Goal: Information Seeking & Learning: Find specific fact

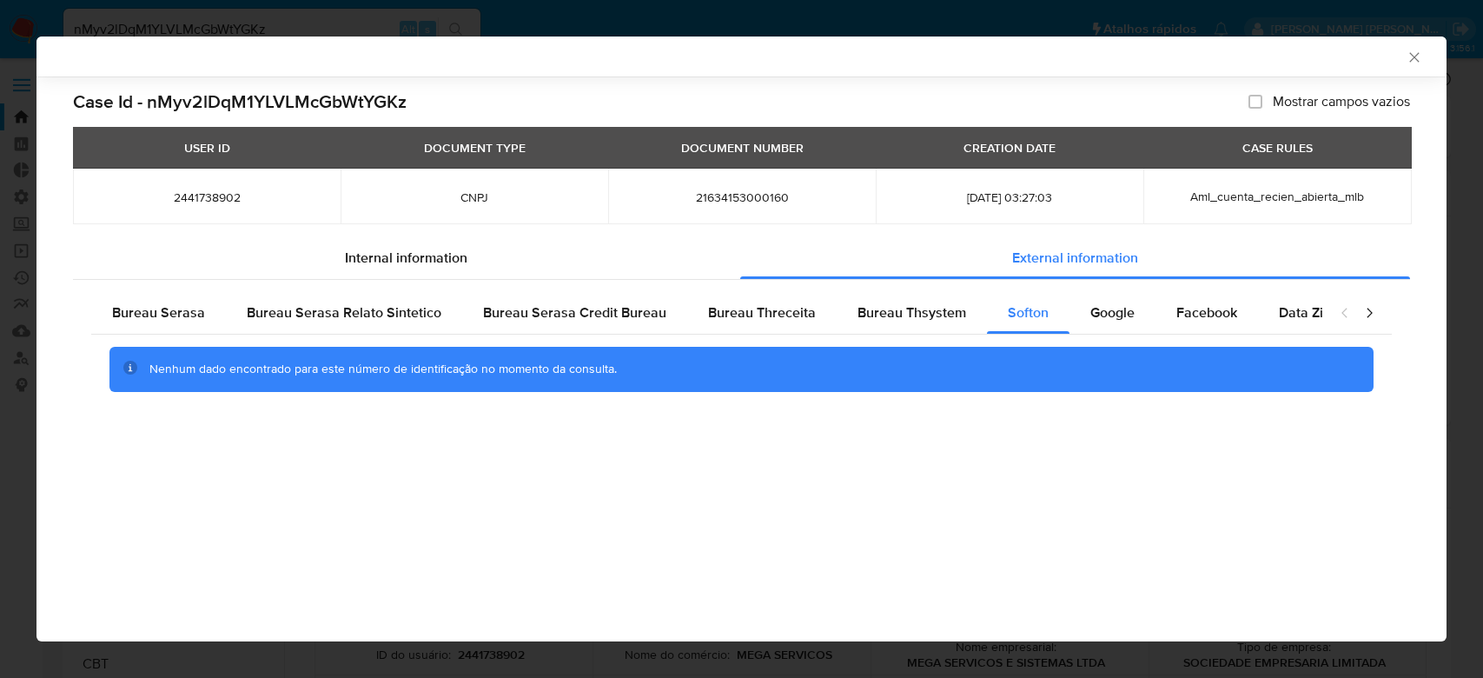
select select "10"
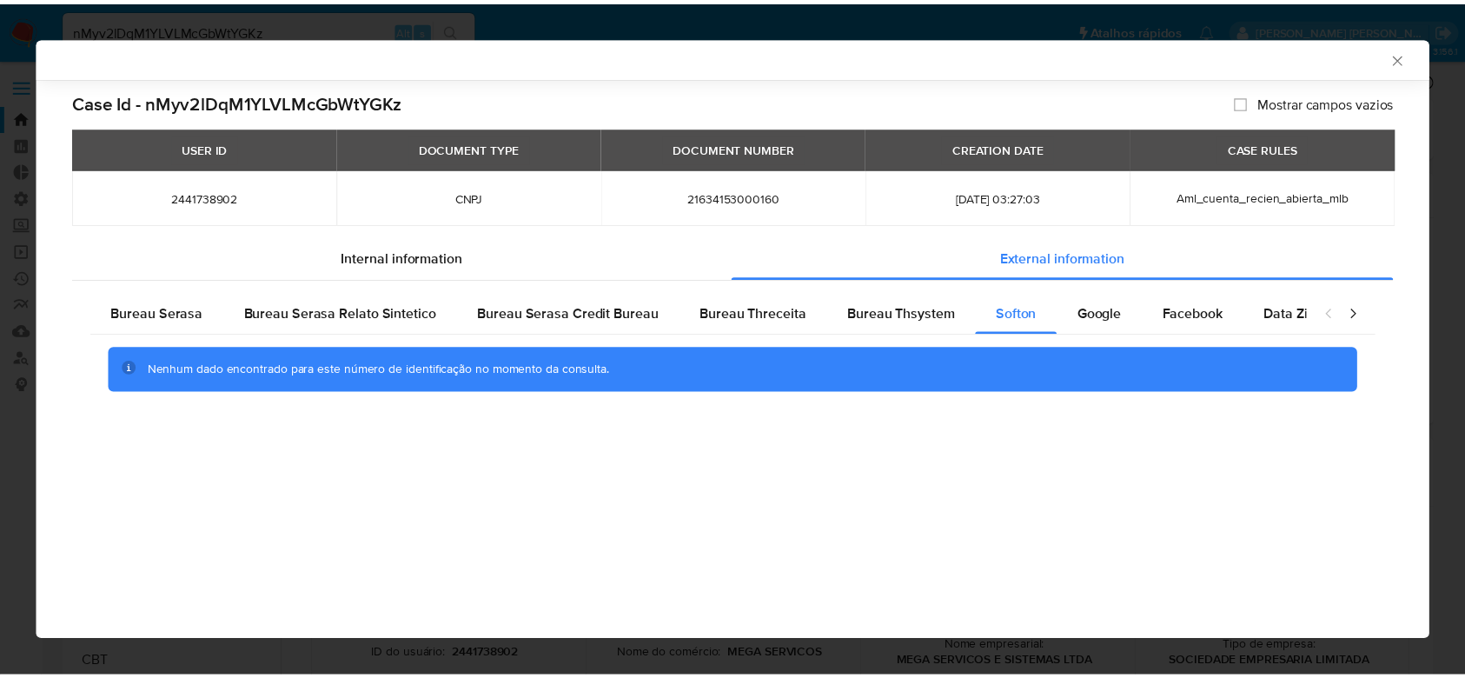
scroll to position [776, 0]
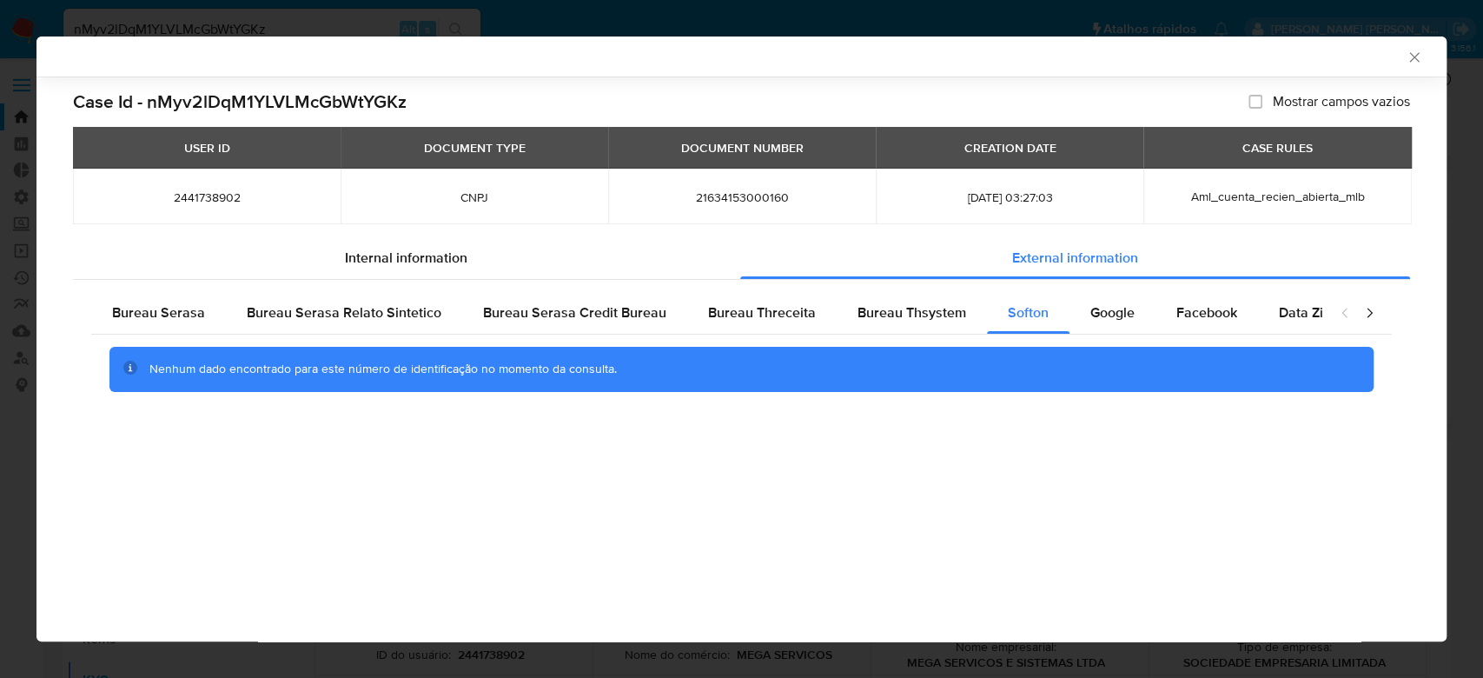
click at [1414, 66] on div "AML Data Collector" at bounding box center [741, 56] width 1410 height 40
click at [1429, 55] on div "AML Data Collector" at bounding box center [741, 56] width 1410 height 40
click at [1417, 61] on icon "Fechar a janela" at bounding box center [1414, 57] width 10 height 10
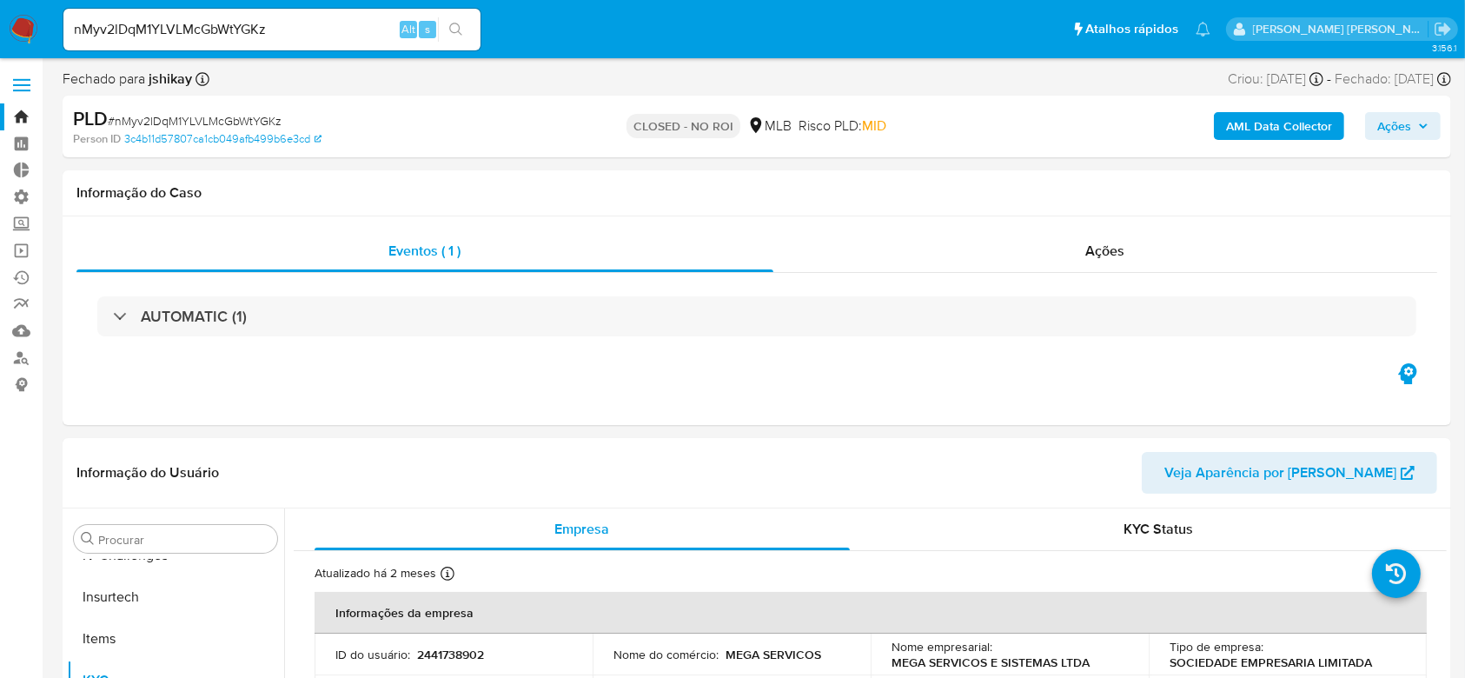
click at [195, 16] on div "nMyv2lDqM1YLVLMcGbWtYGKz Alt s" at bounding box center [271, 30] width 417 height 42
click at [194, 26] on input "nMyv2lDqM1YLVLMcGbWtYGKz" at bounding box center [271, 29] width 417 height 23
paste input "3U3LOMFAiqAsVtF0F13aglBc"
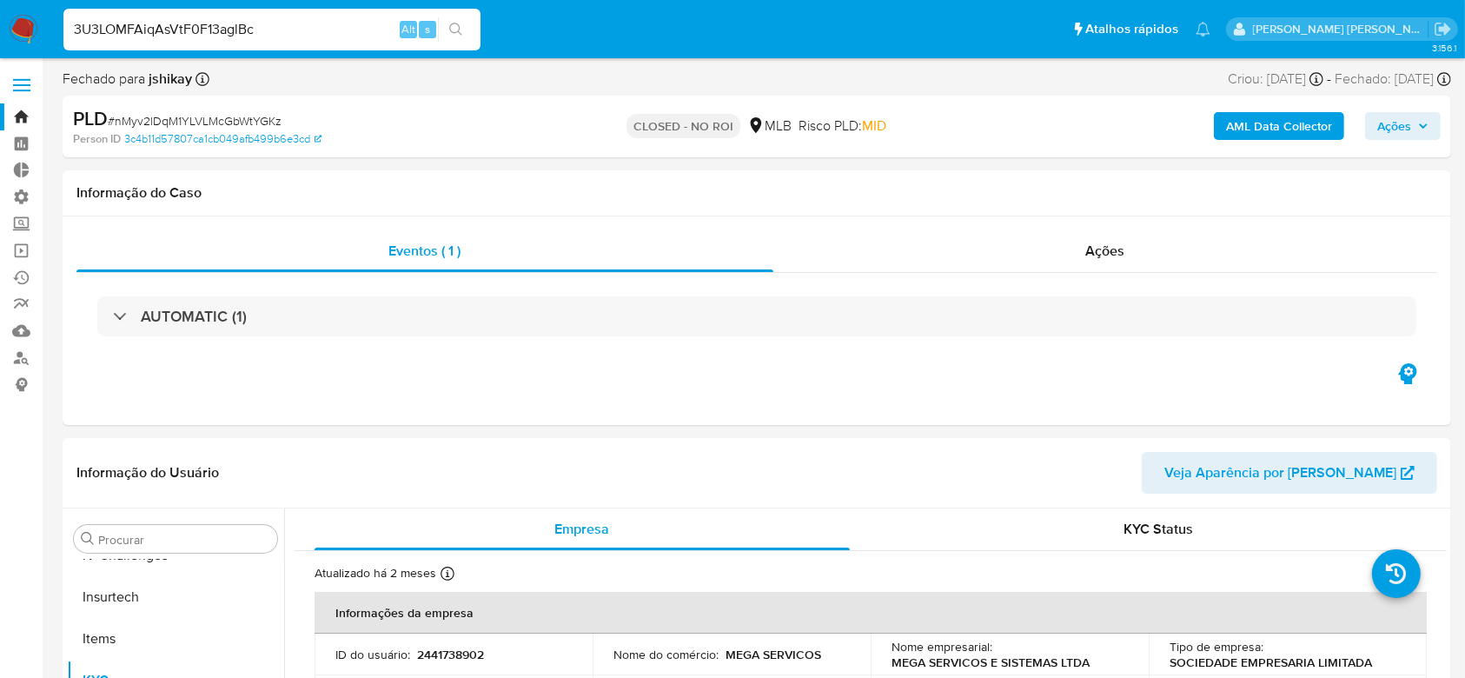
type input "3U3LOMFAiqAsVtF0F13aglBc"
click at [440, 21] on button "search-icon" at bounding box center [456, 29] width 36 height 24
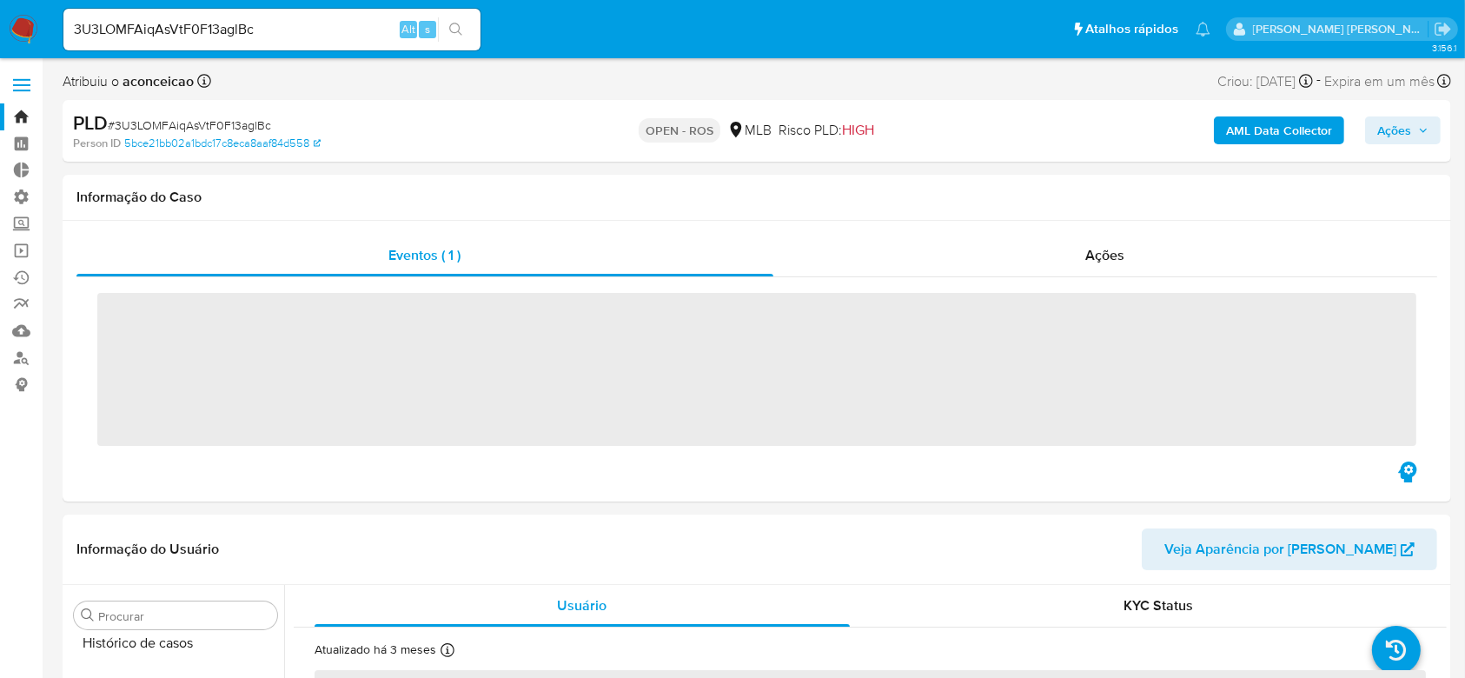
scroll to position [776, 0]
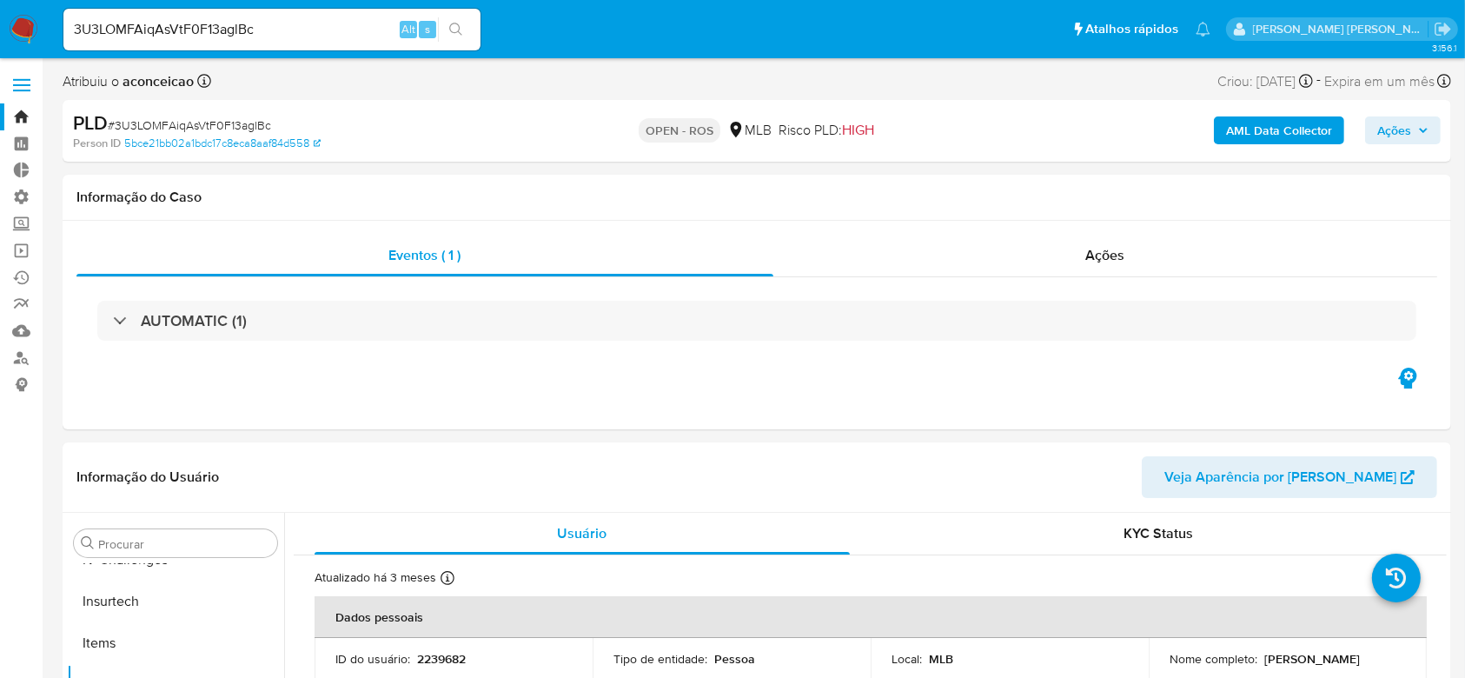
select select "10"
click at [462, 32] on icon "search-icon" at bounding box center [456, 30] width 14 height 14
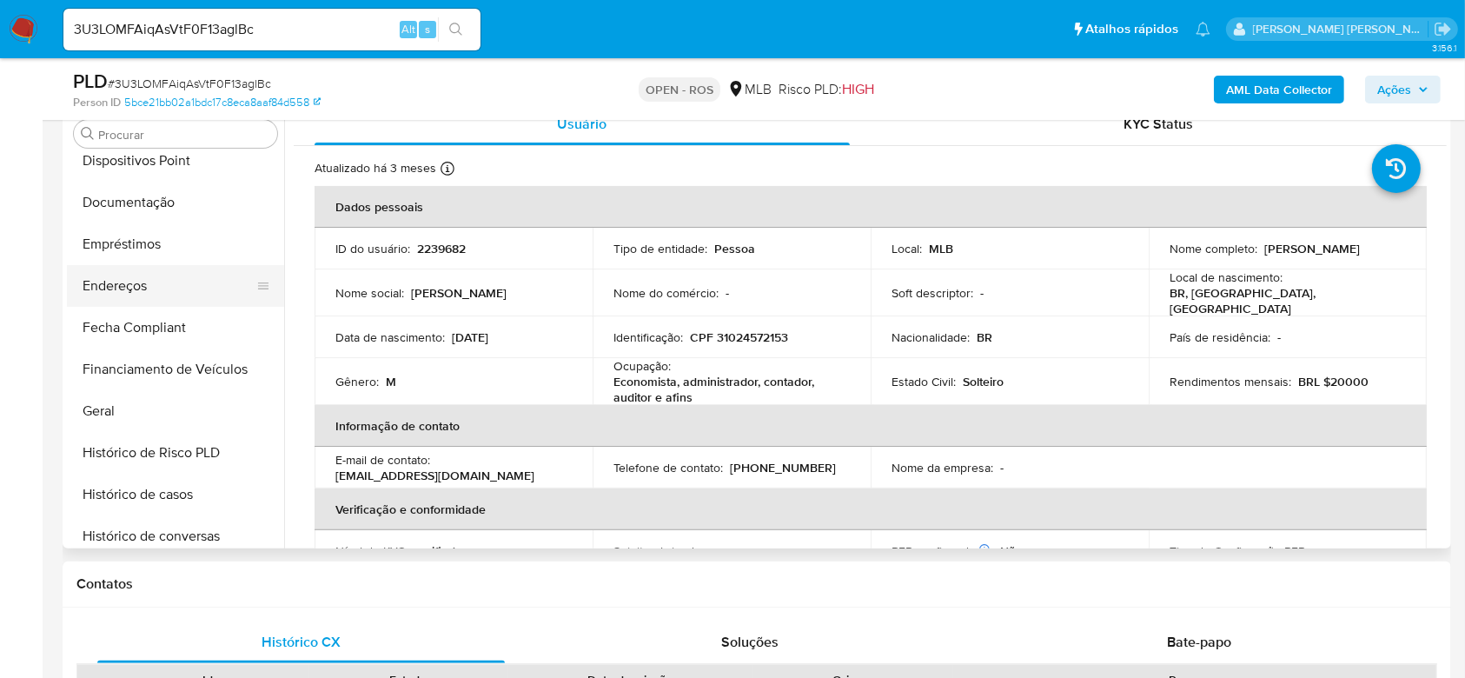
scroll to position [313, 0]
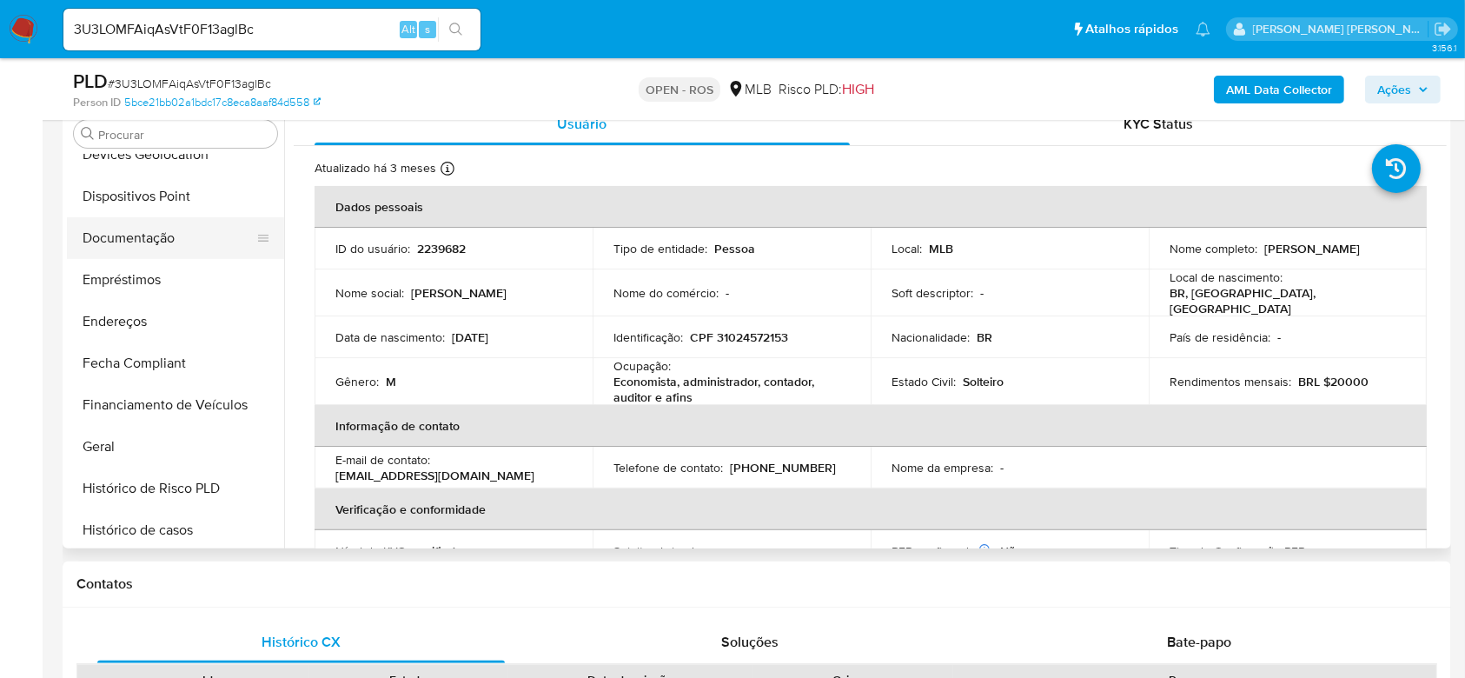
click at [139, 246] on button "Documentação" at bounding box center [168, 238] width 203 height 42
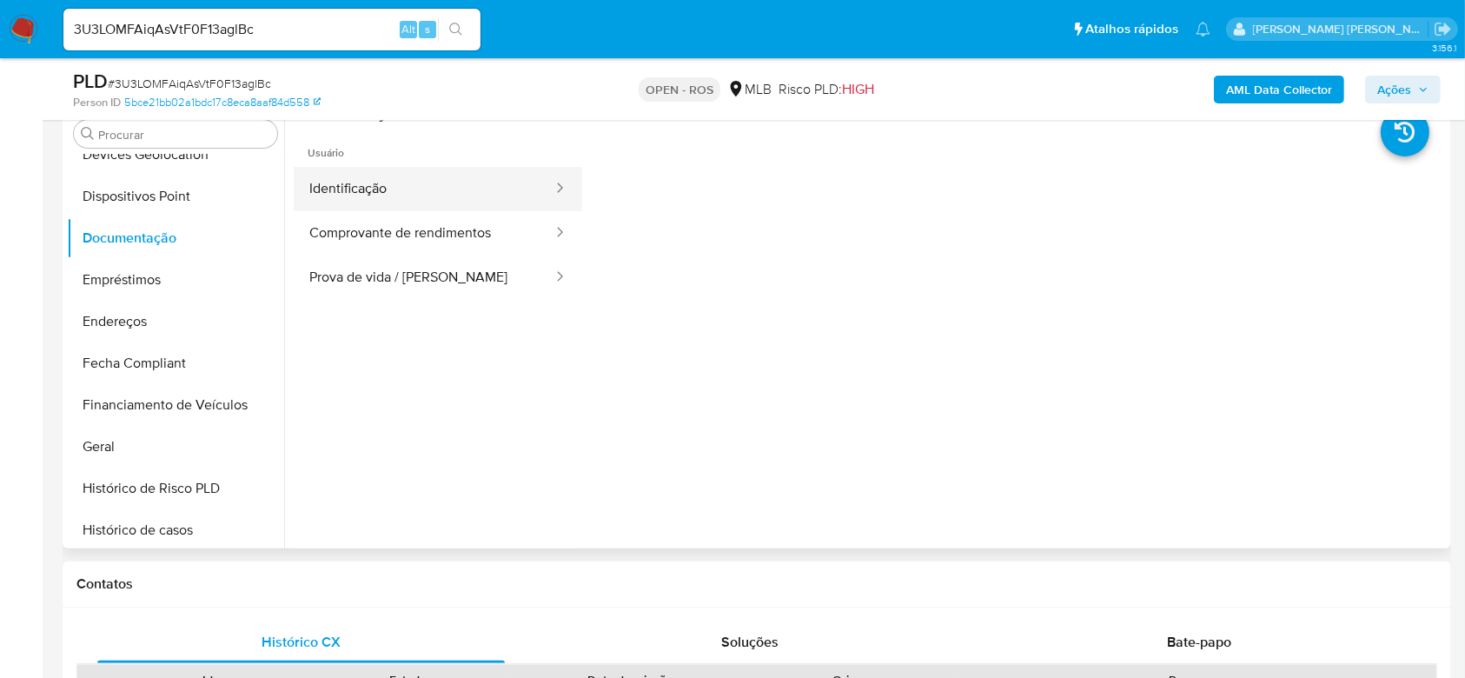
click at [383, 192] on button "Identificação" at bounding box center [424, 189] width 261 height 44
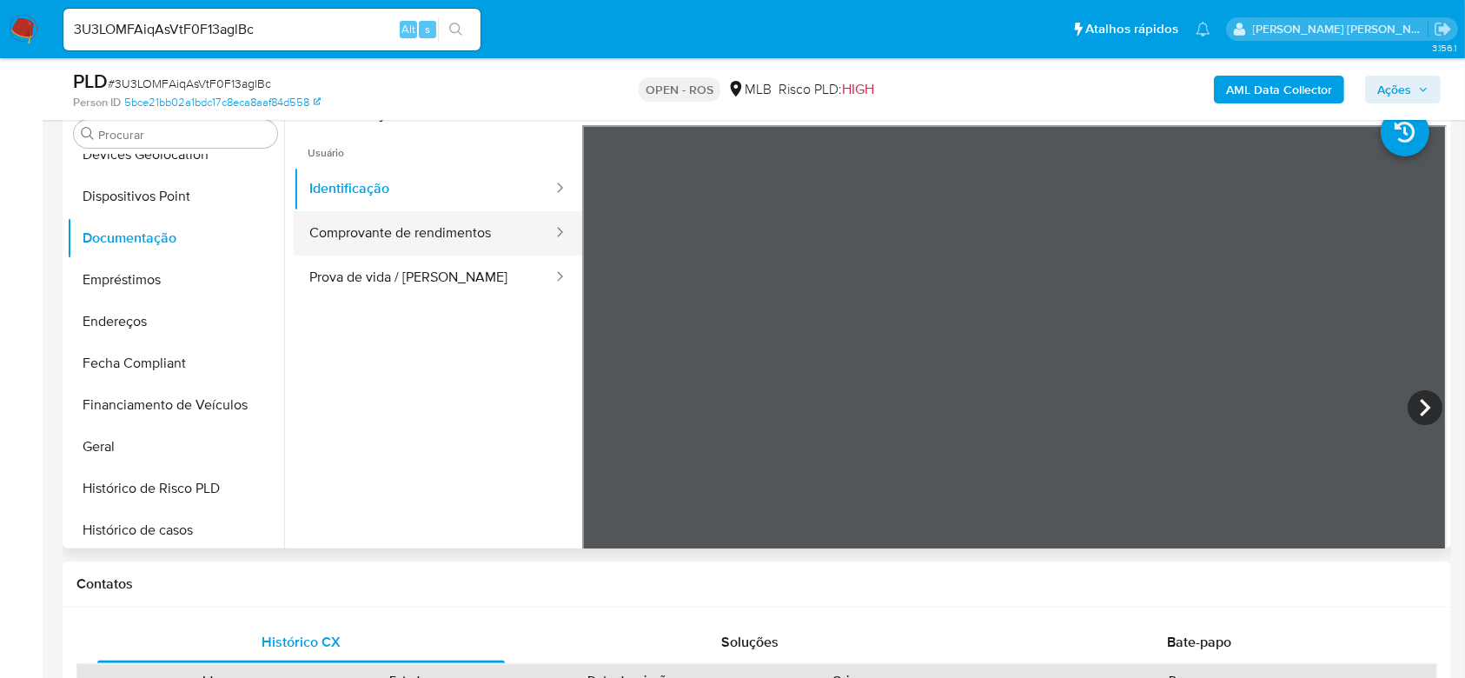
click at [385, 240] on button "Comprovante de rendimentos" at bounding box center [424, 233] width 261 height 44
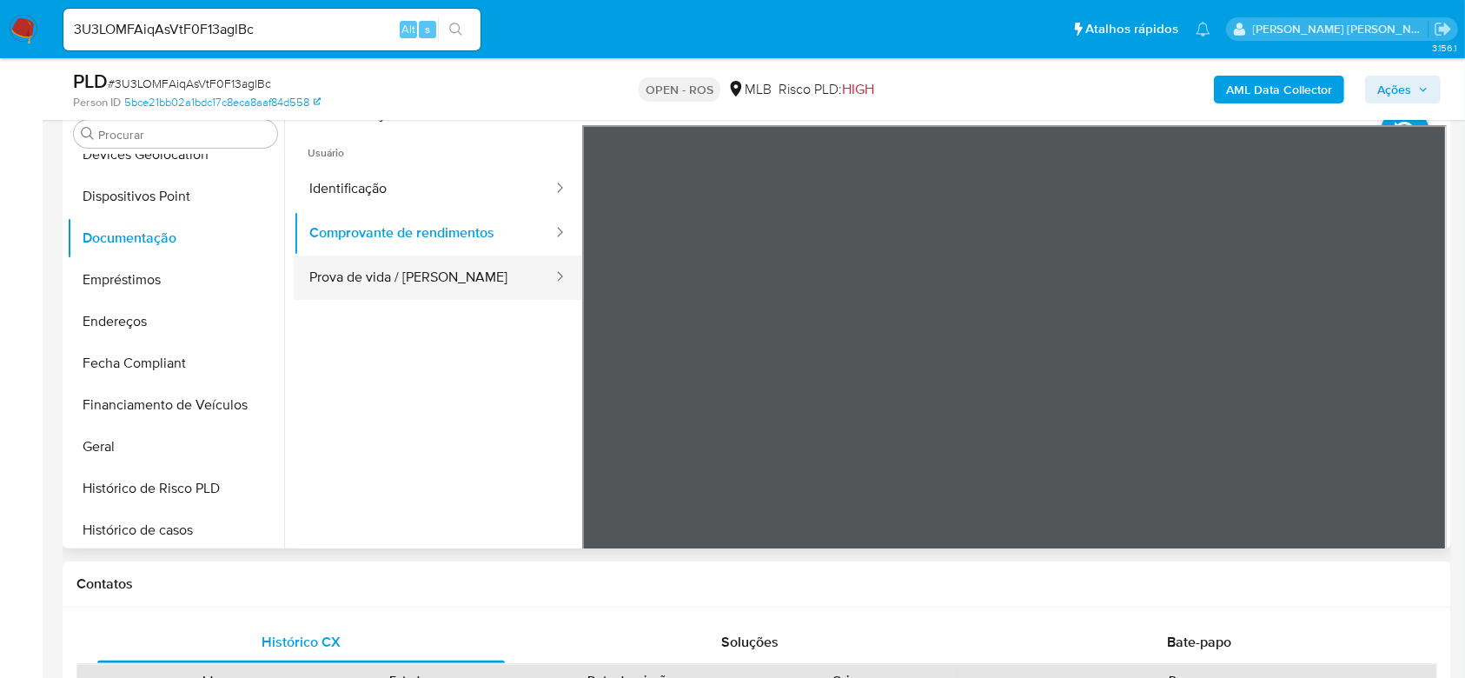
click at [318, 270] on button "Prova de vida / [PERSON_NAME]" at bounding box center [424, 277] width 261 height 44
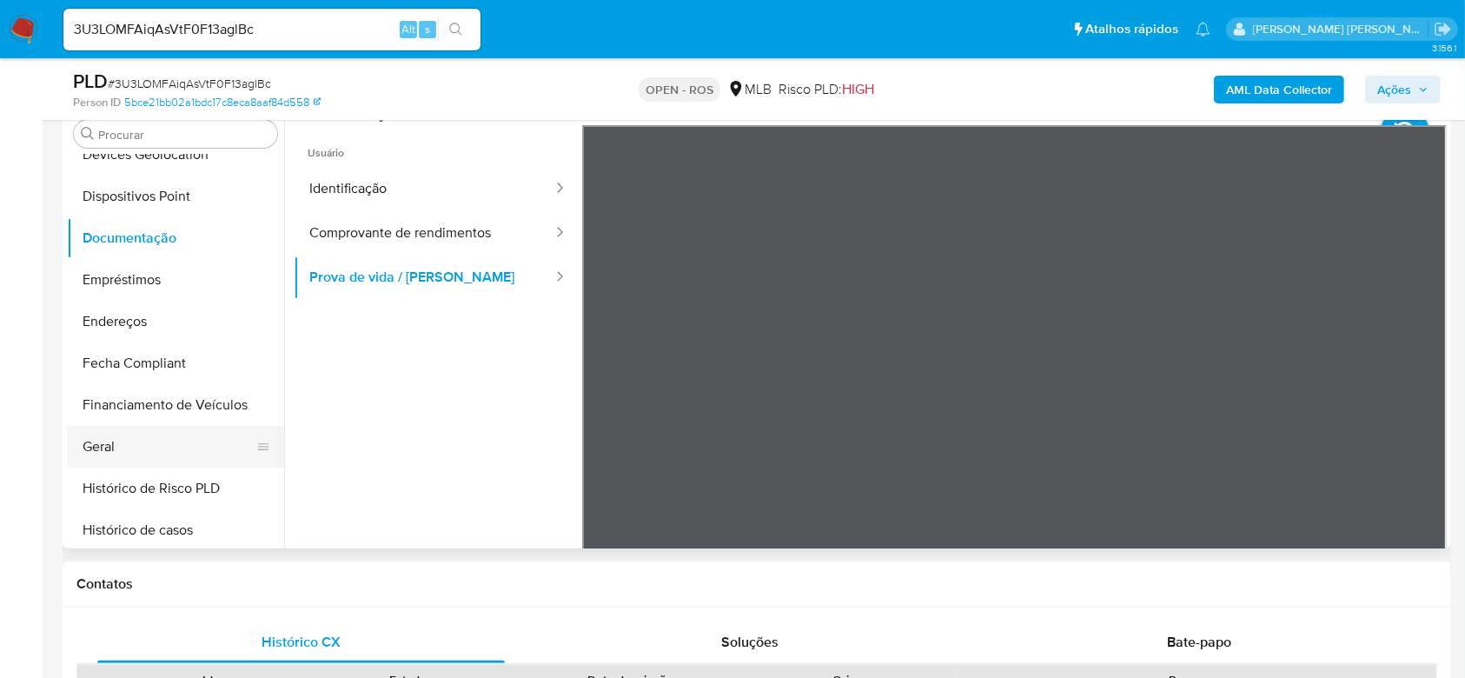
click at [116, 447] on button "Geral" at bounding box center [168, 447] width 203 height 42
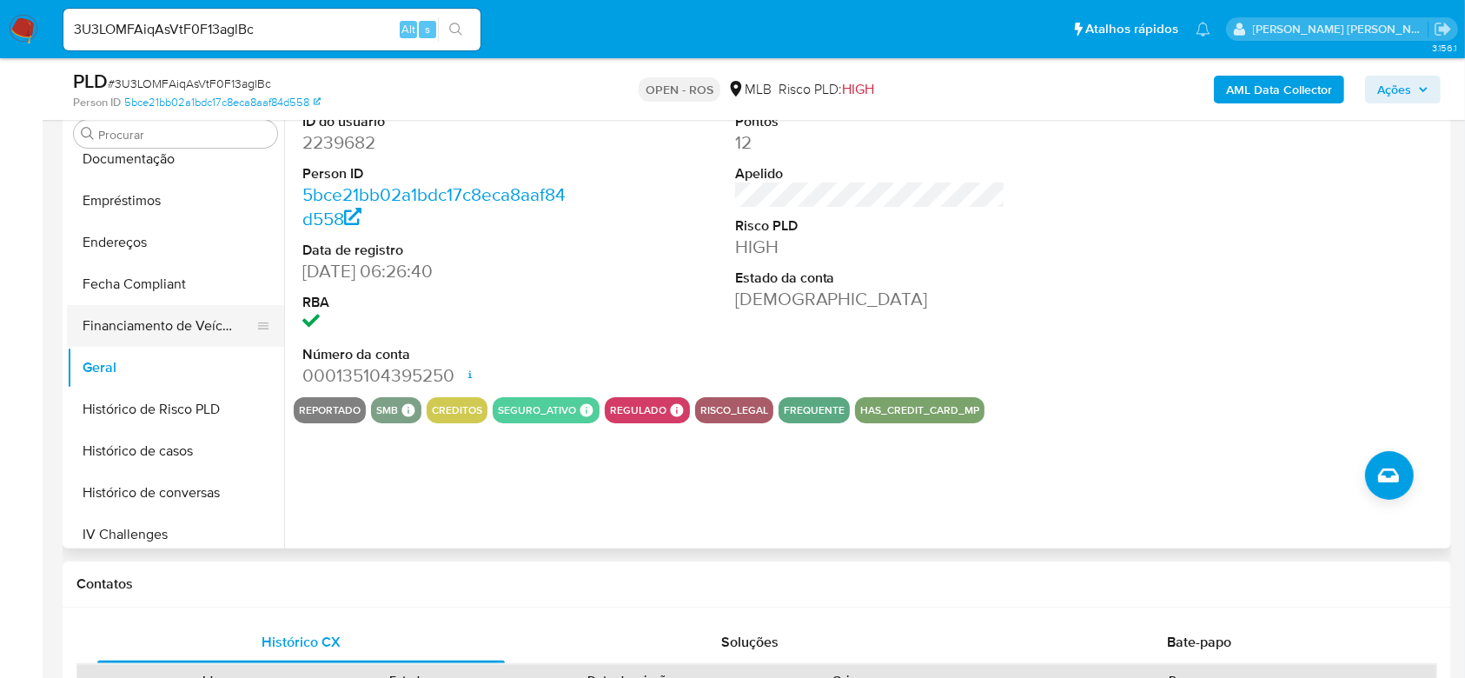
scroll to position [428, 0]
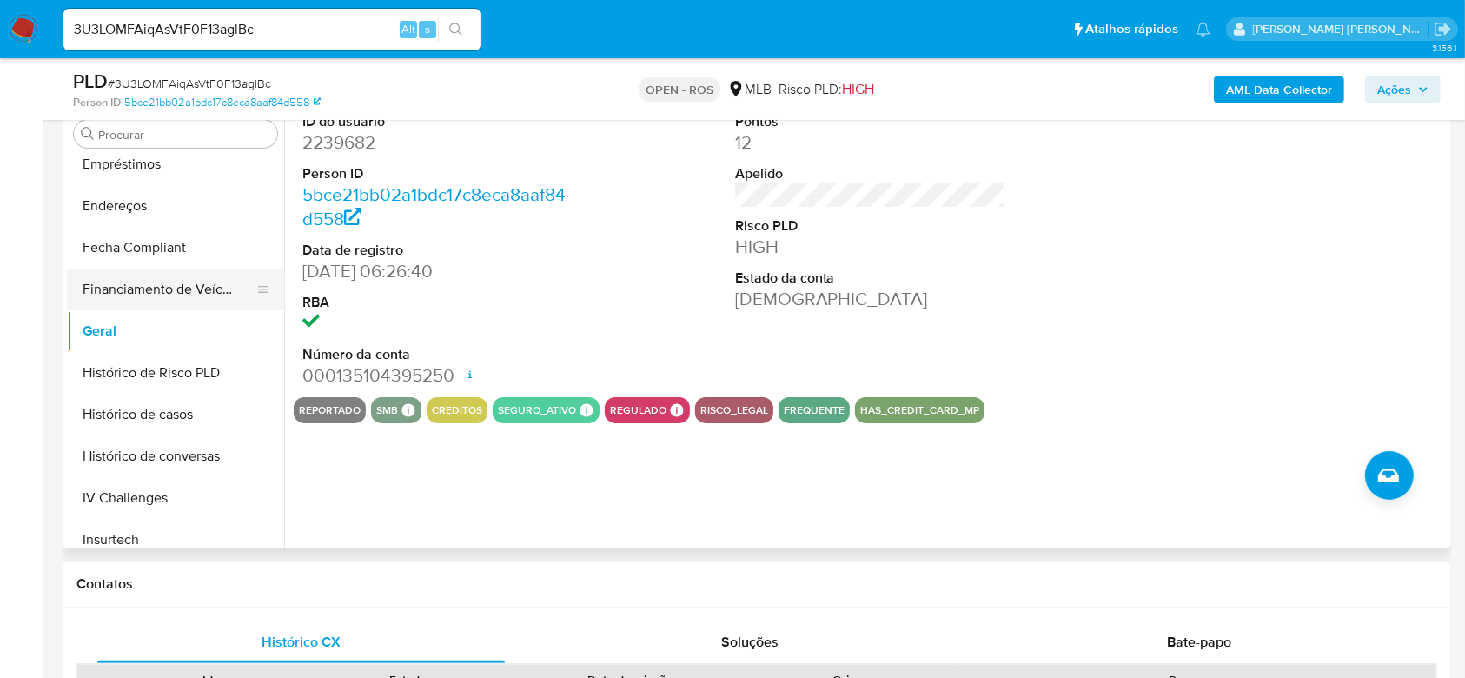
click at [162, 413] on button "Histórico de casos" at bounding box center [175, 415] width 217 height 42
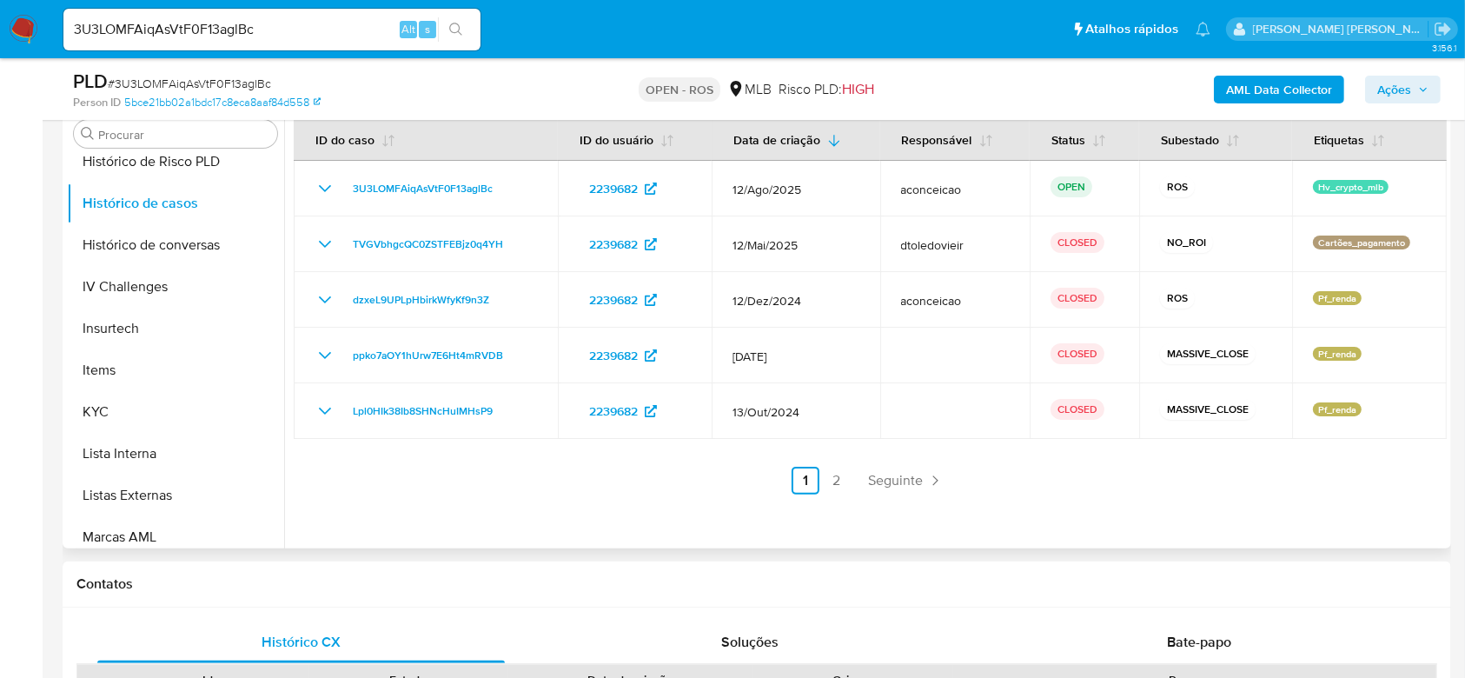
scroll to position [660, 0]
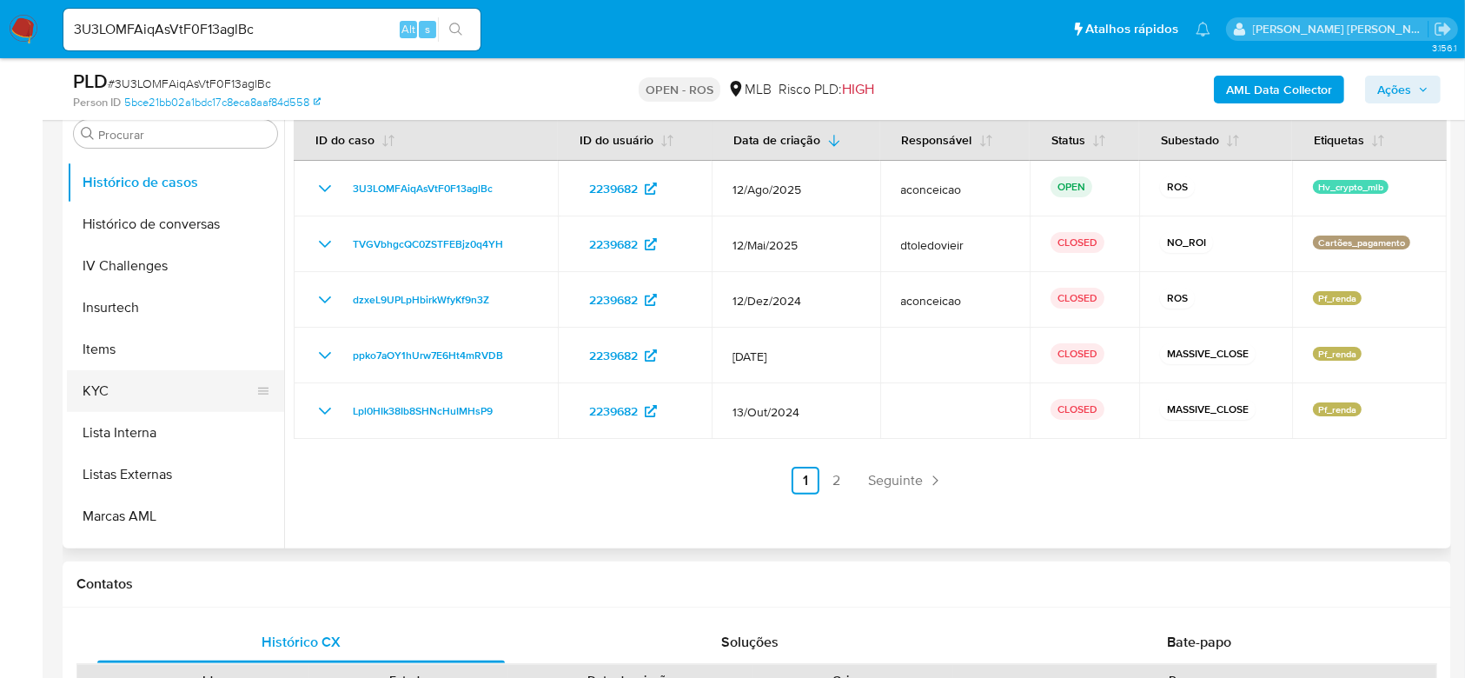
click at [118, 393] on button "KYC" at bounding box center [168, 391] width 203 height 42
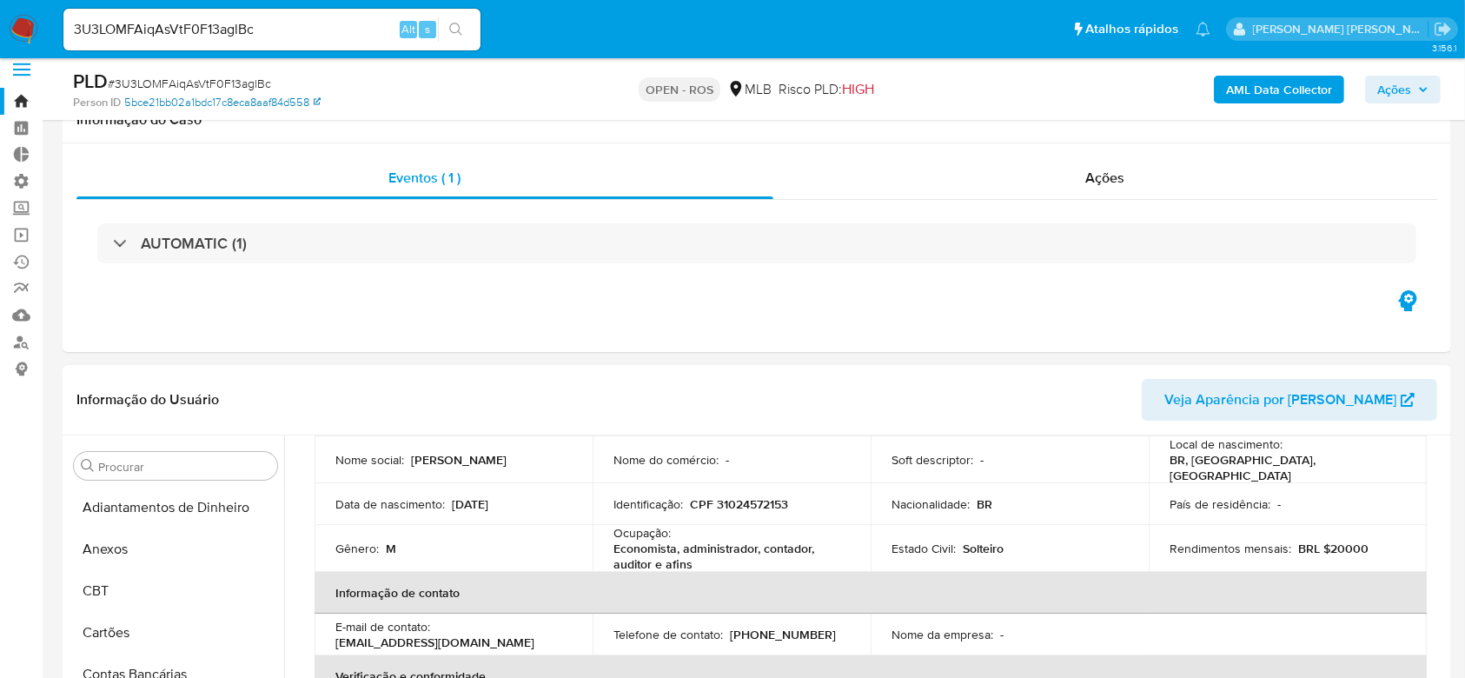
scroll to position [0, 0]
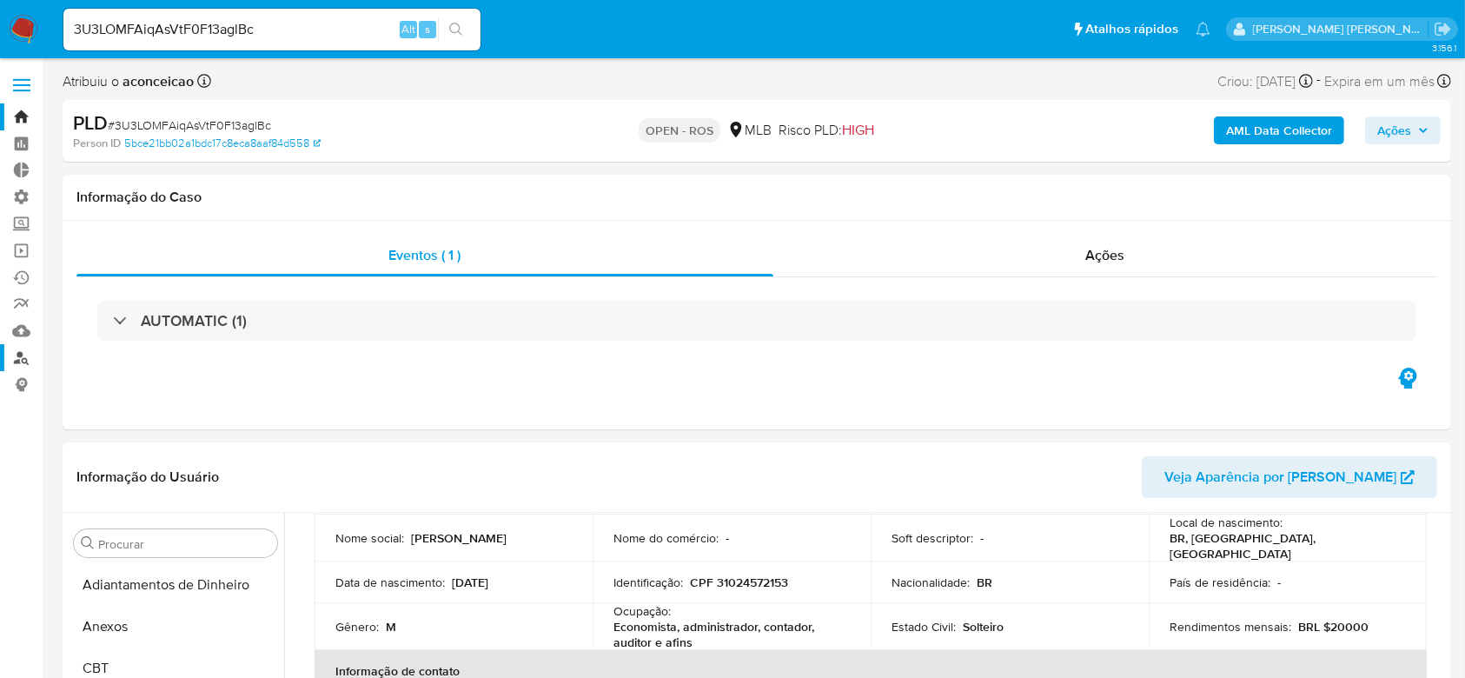
click at [18, 359] on link "Localizador de pessoas" at bounding box center [103, 357] width 207 height 27
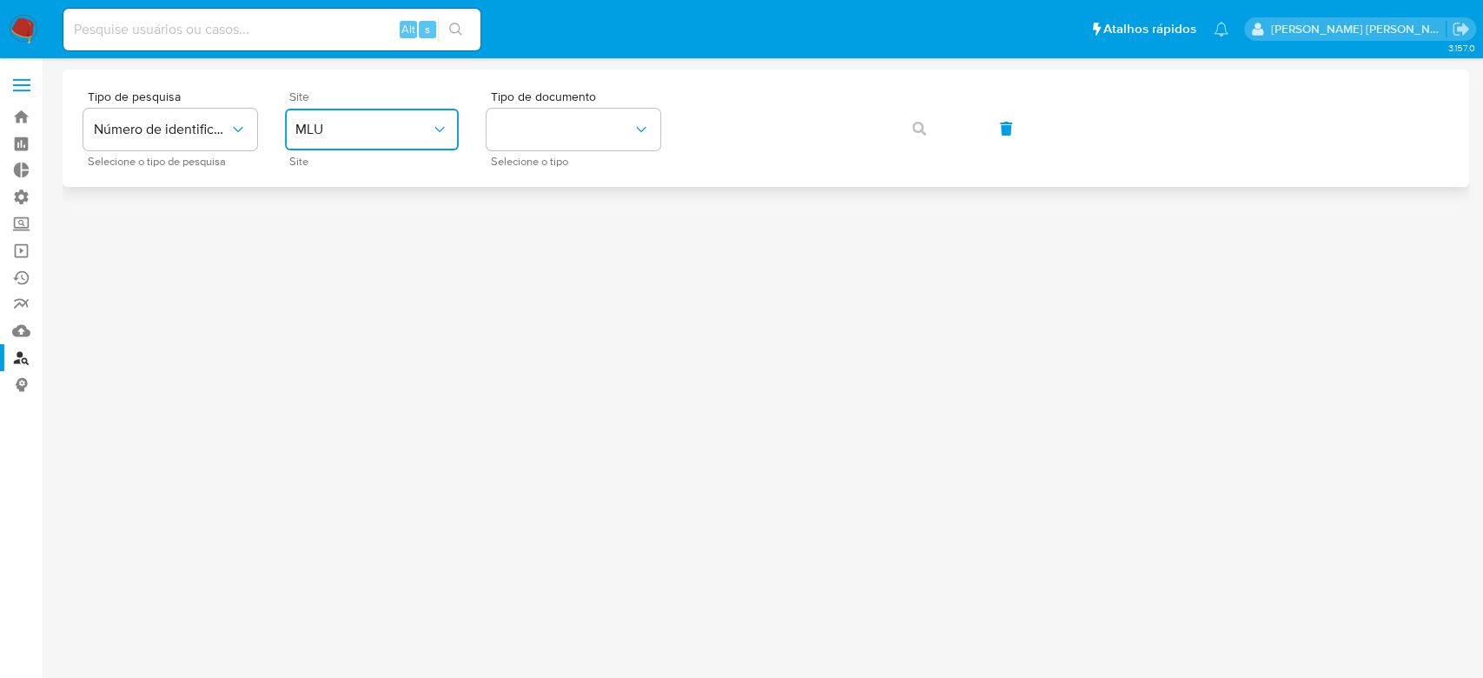
click at [443, 128] on icon "site_id" at bounding box center [439, 129] width 10 height 5
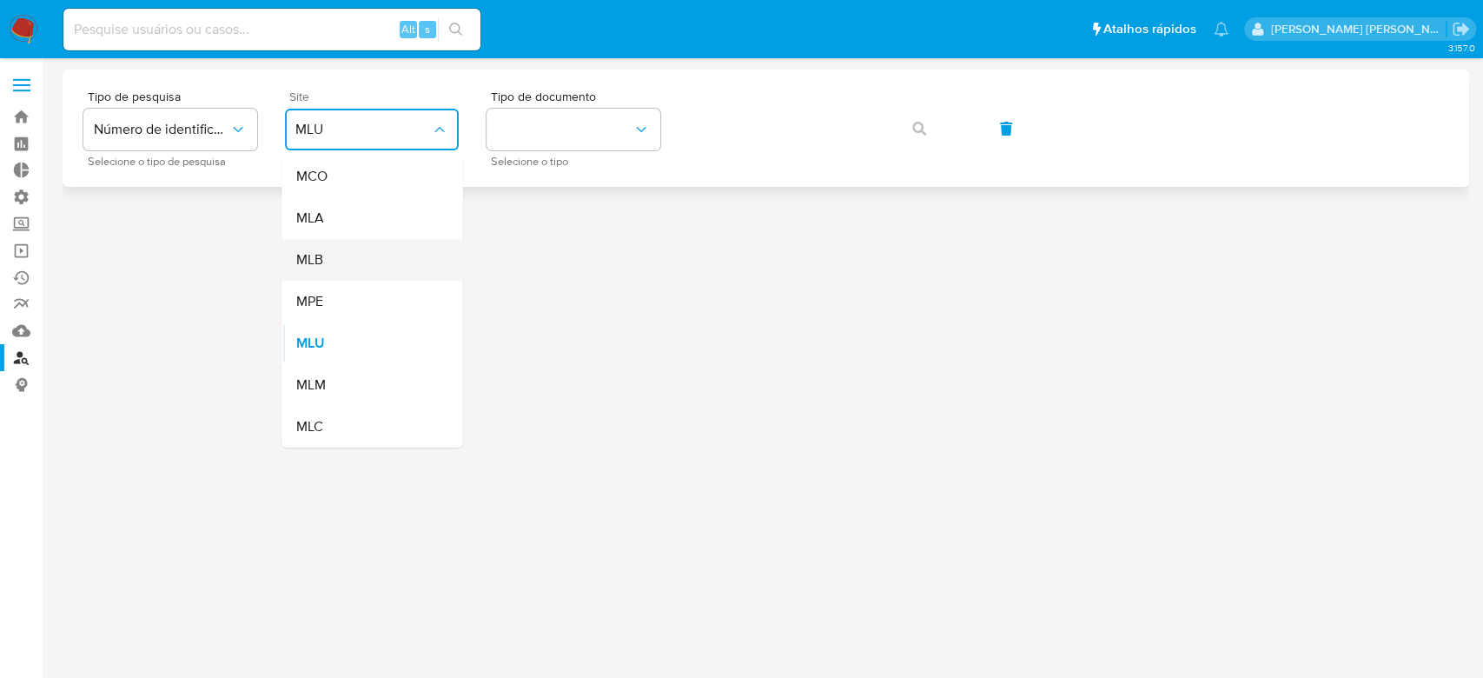
click at [391, 260] on div "MLB" at bounding box center [366, 260] width 142 height 42
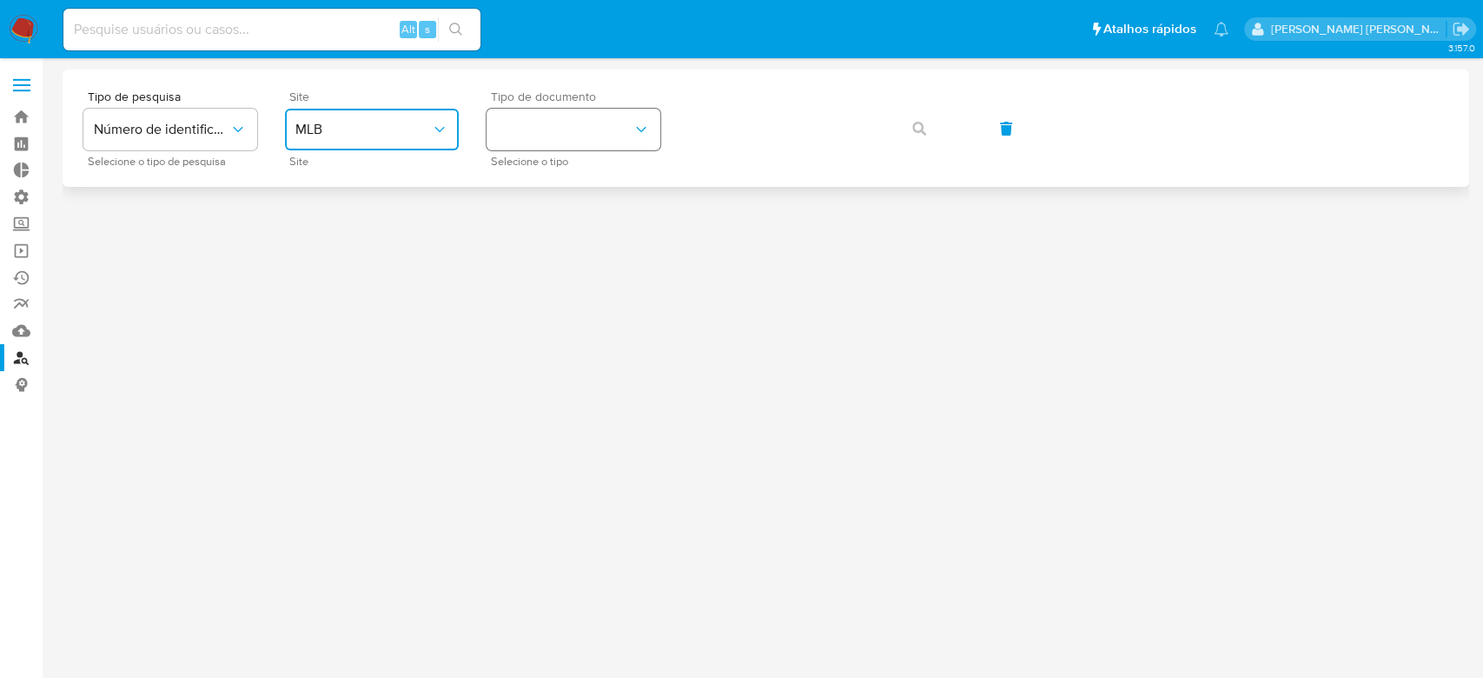
click at [549, 122] on button "identificationType" at bounding box center [574, 130] width 174 height 42
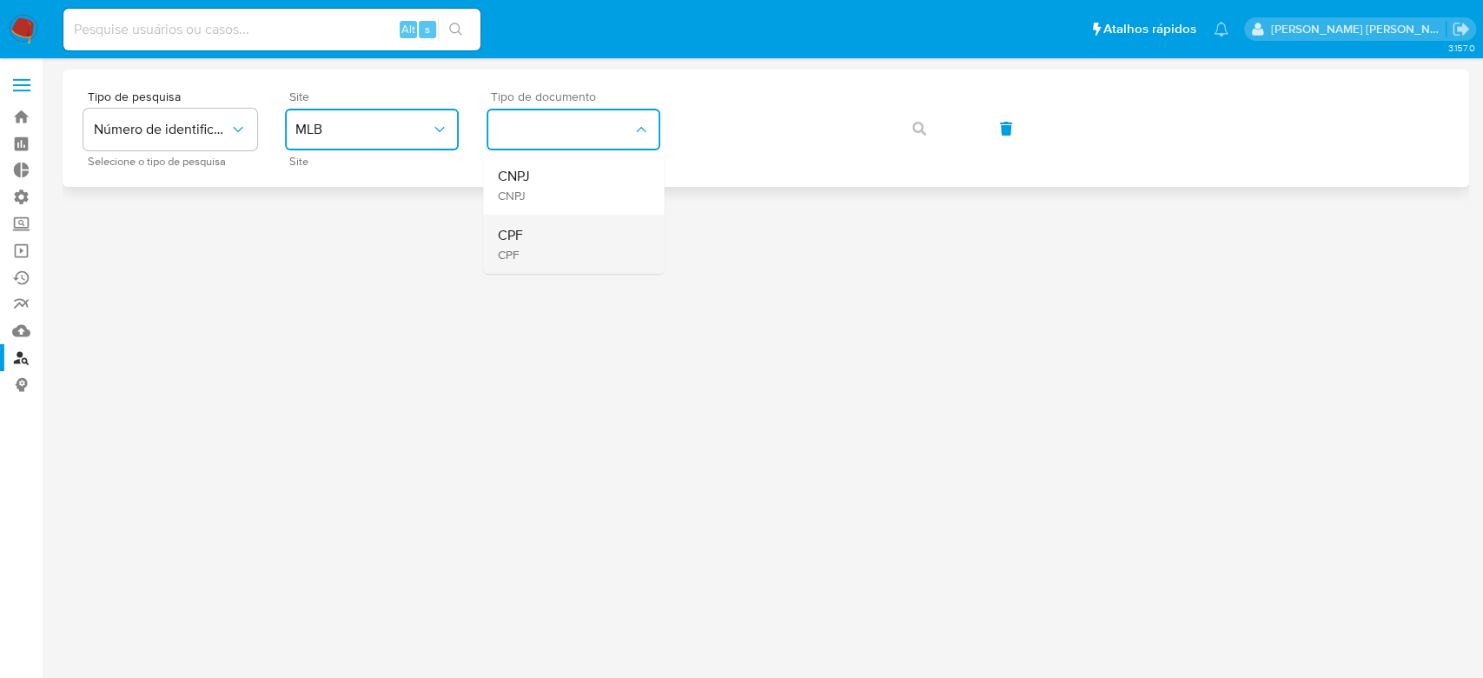
click at [532, 236] on div "CPF CPF" at bounding box center [568, 244] width 142 height 59
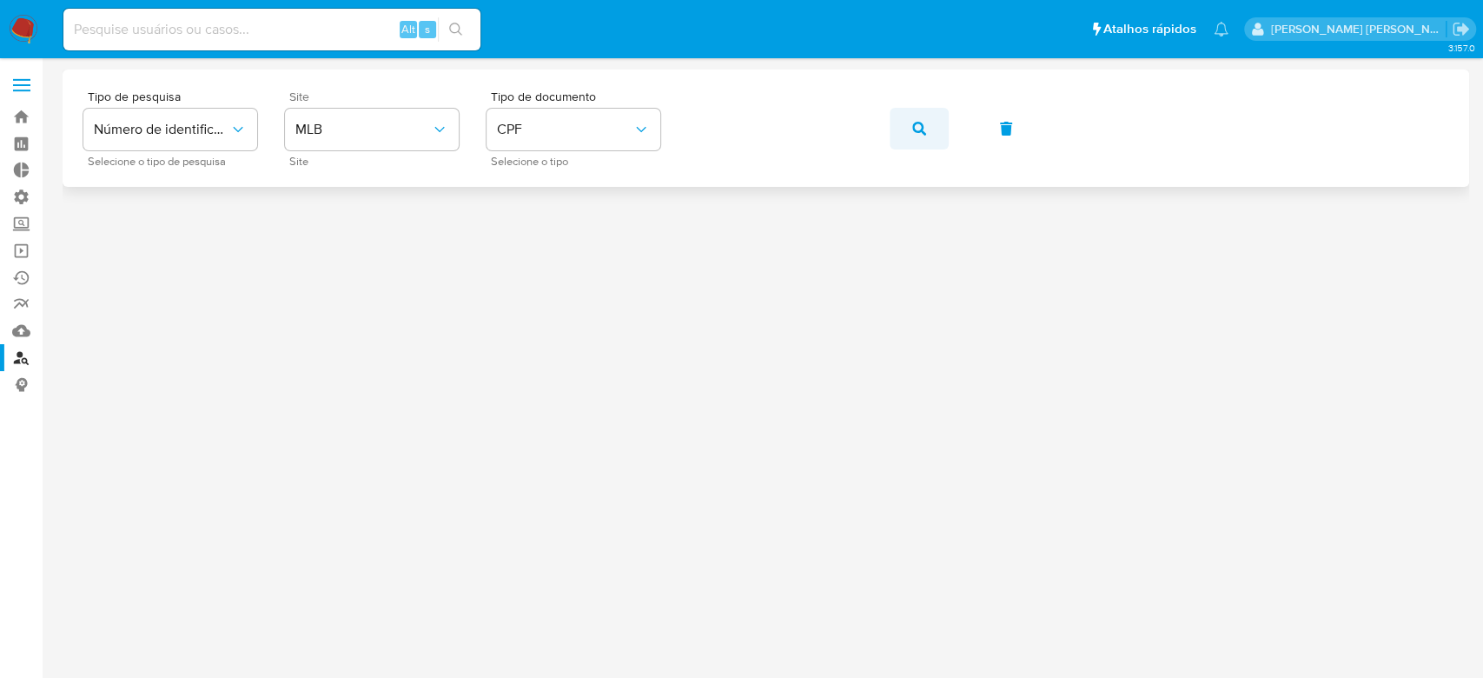
click at [944, 124] on button "button" at bounding box center [919, 129] width 59 height 42
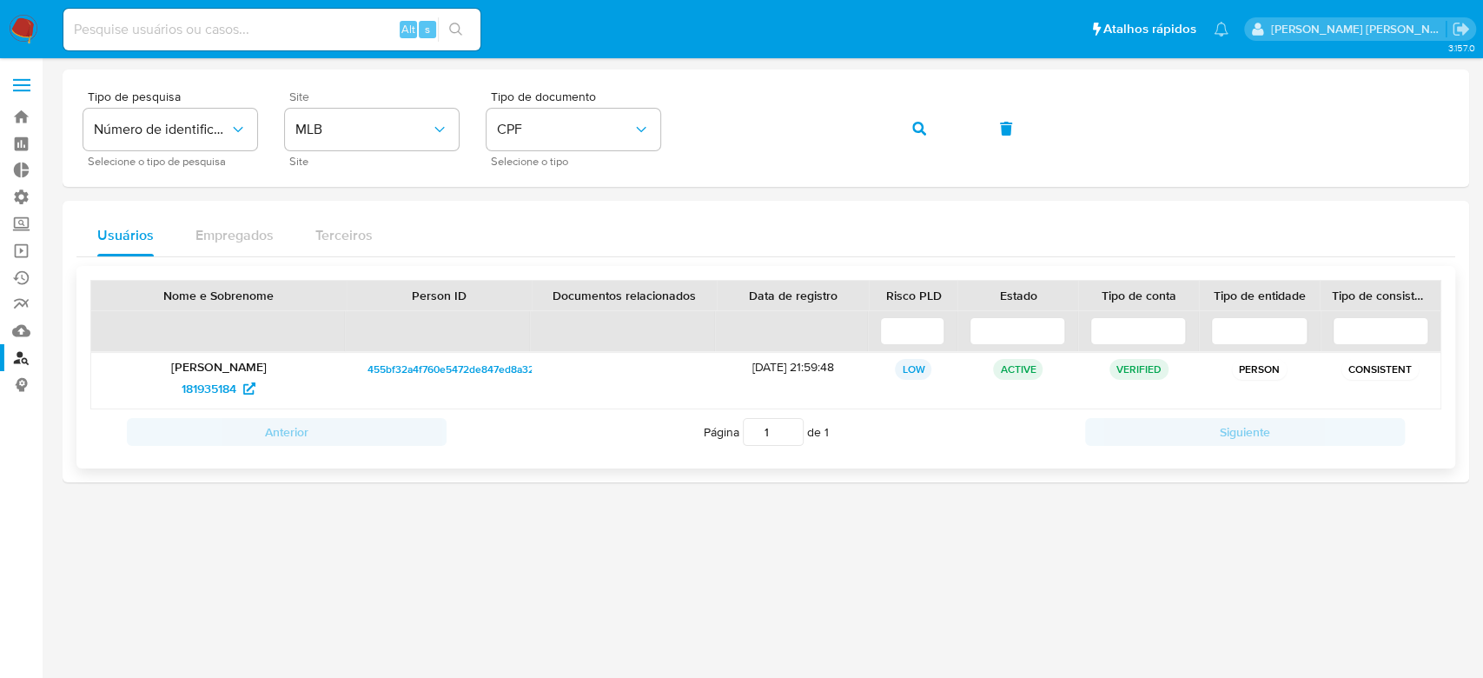
click at [203, 365] on p "Daiane Lucena de Morais" at bounding box center [218, 367] width 231 height 16
click at [202, 387] on span "181935184" at bounding box center [209, 388] width 55 height 28
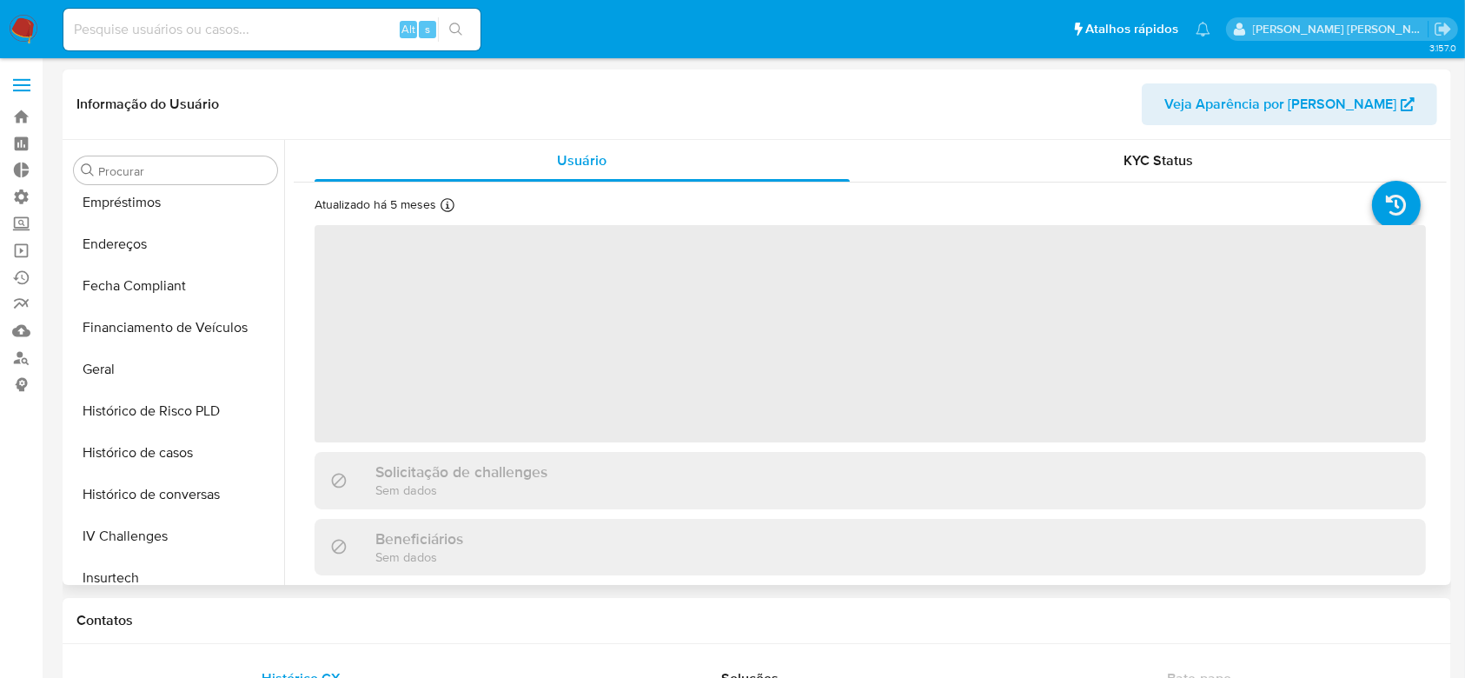
scroll to position [313, 0]
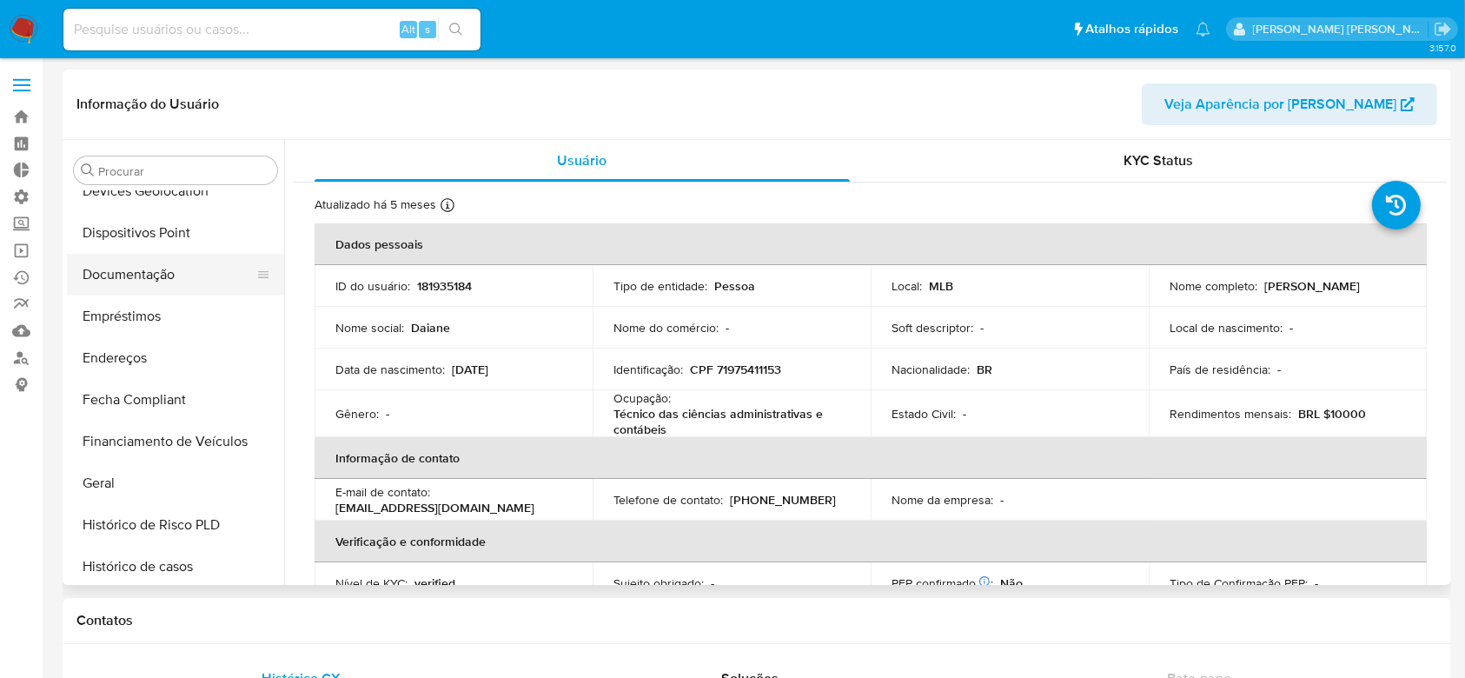
click at [139, 268] on button "Documentação" at bounding box center [168, 275] width 203 height 42
select select "10"
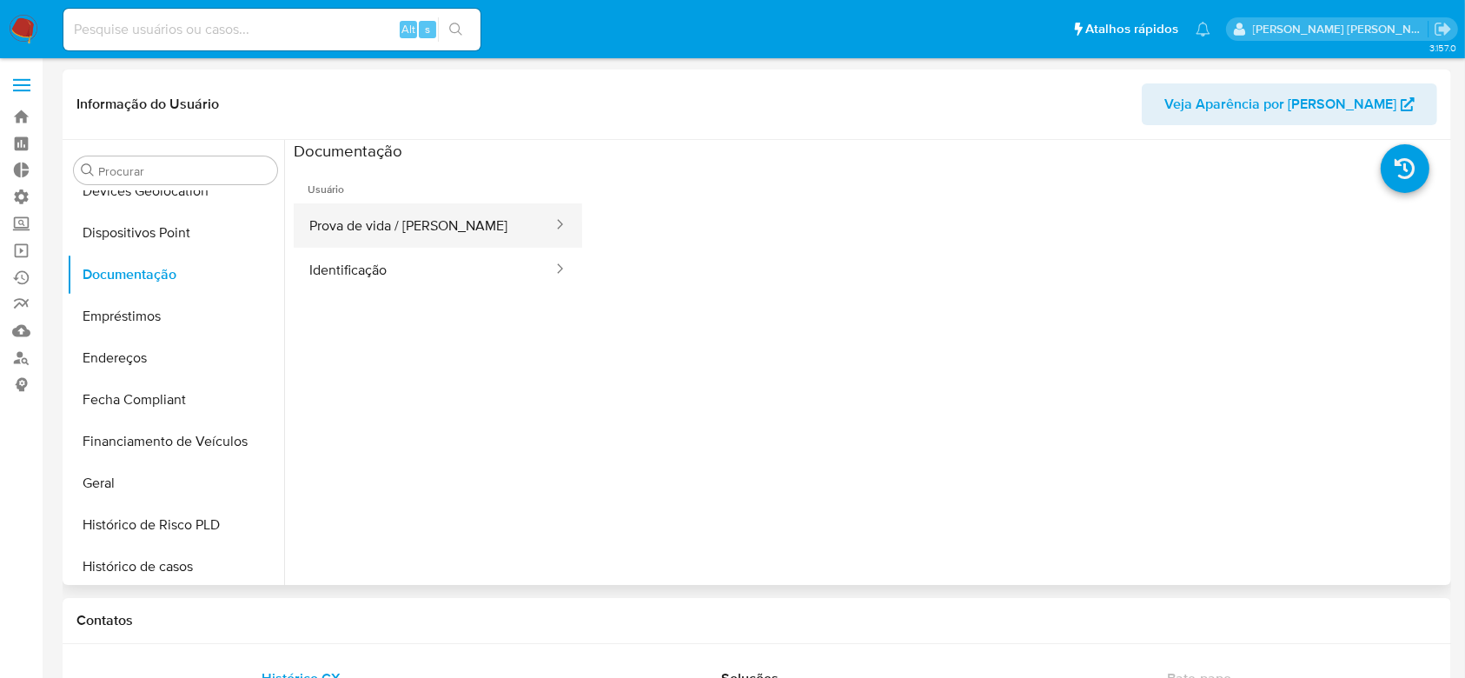
click at [383, 236] on button "Prova de vida / [PERSON_NAME]" at bounding box center [424, 225] width 261 height 44
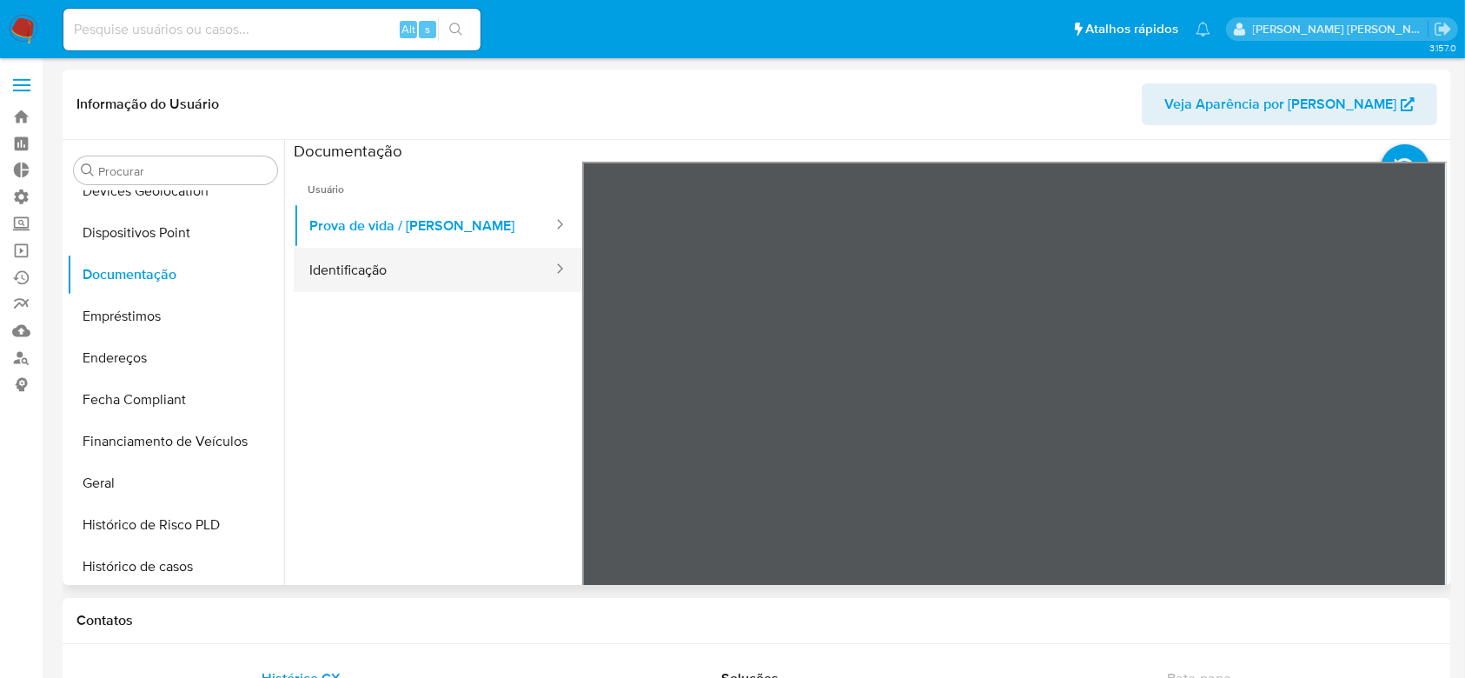
click at [388, 285] on button "Identificação" at bounding box center [424, 270] width 261 height 44
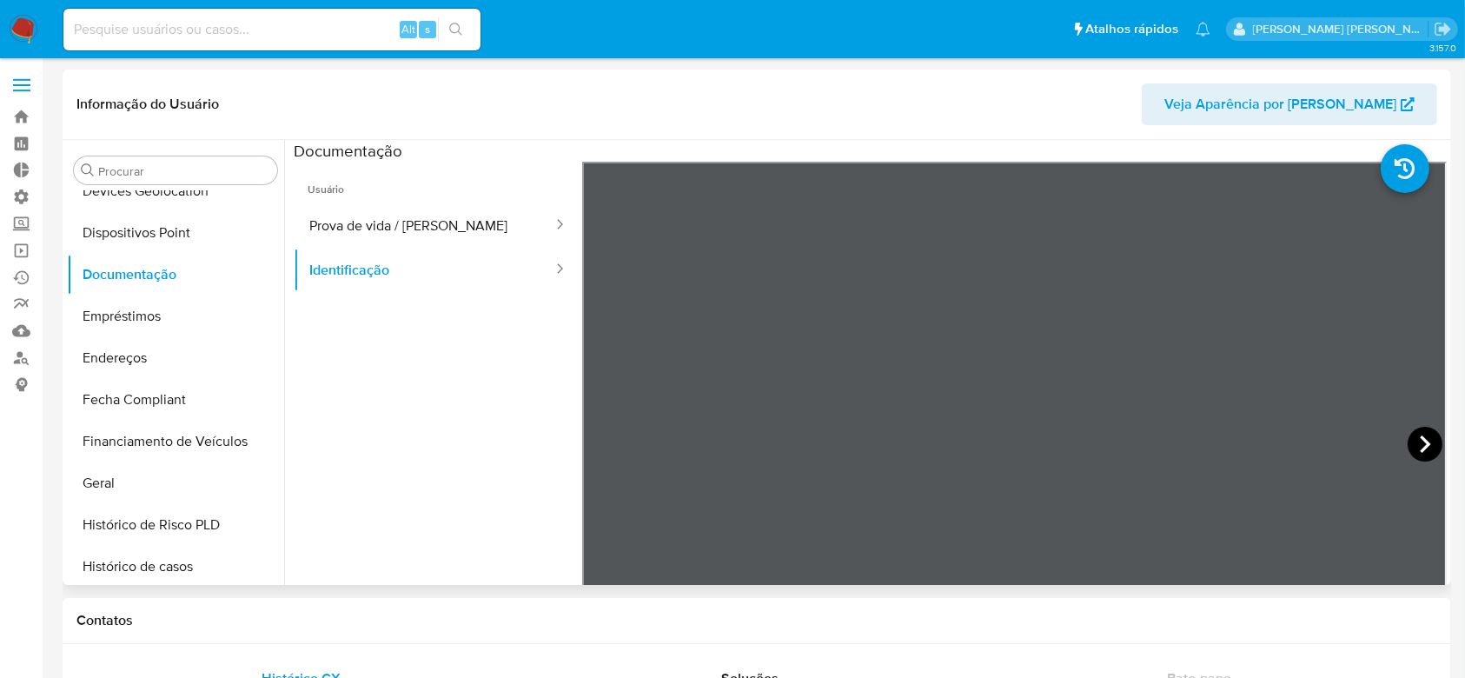
click at [1421, 441] on icon at bounding box center [1424, 444] width 35 height 35
